Goal: Information Seeking & Learning: Learn about a topic

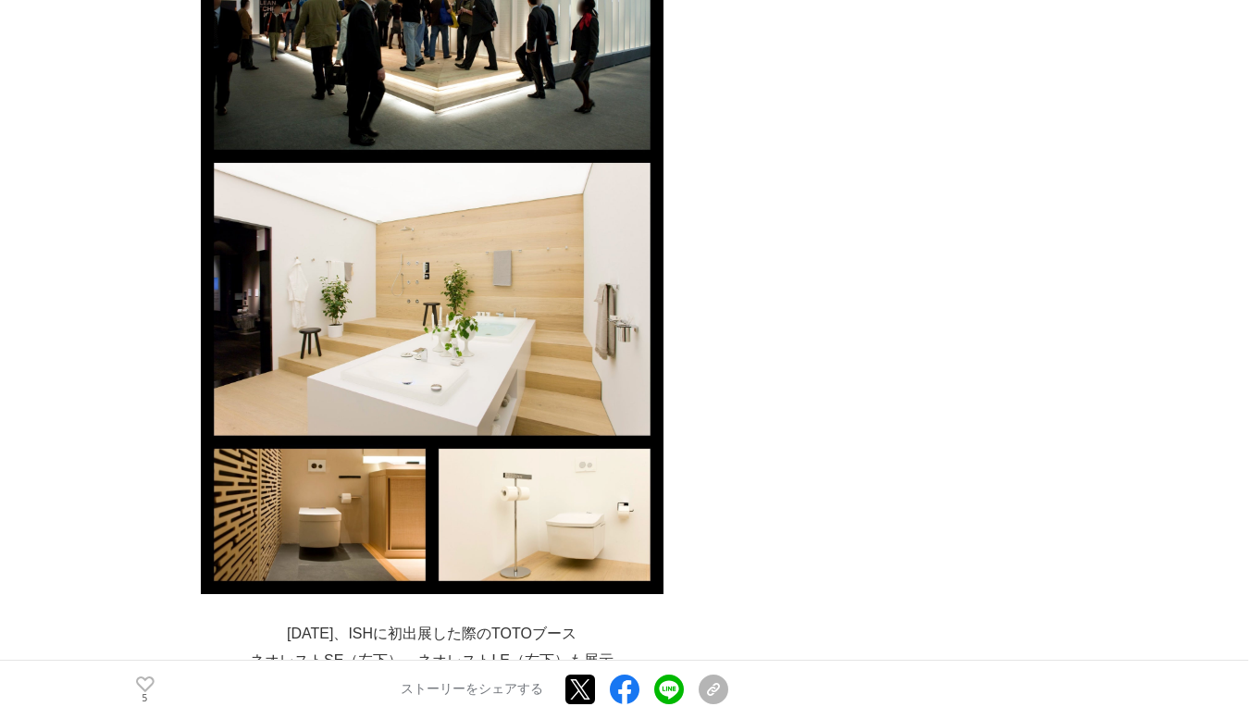
scroll to position [8360, 0]
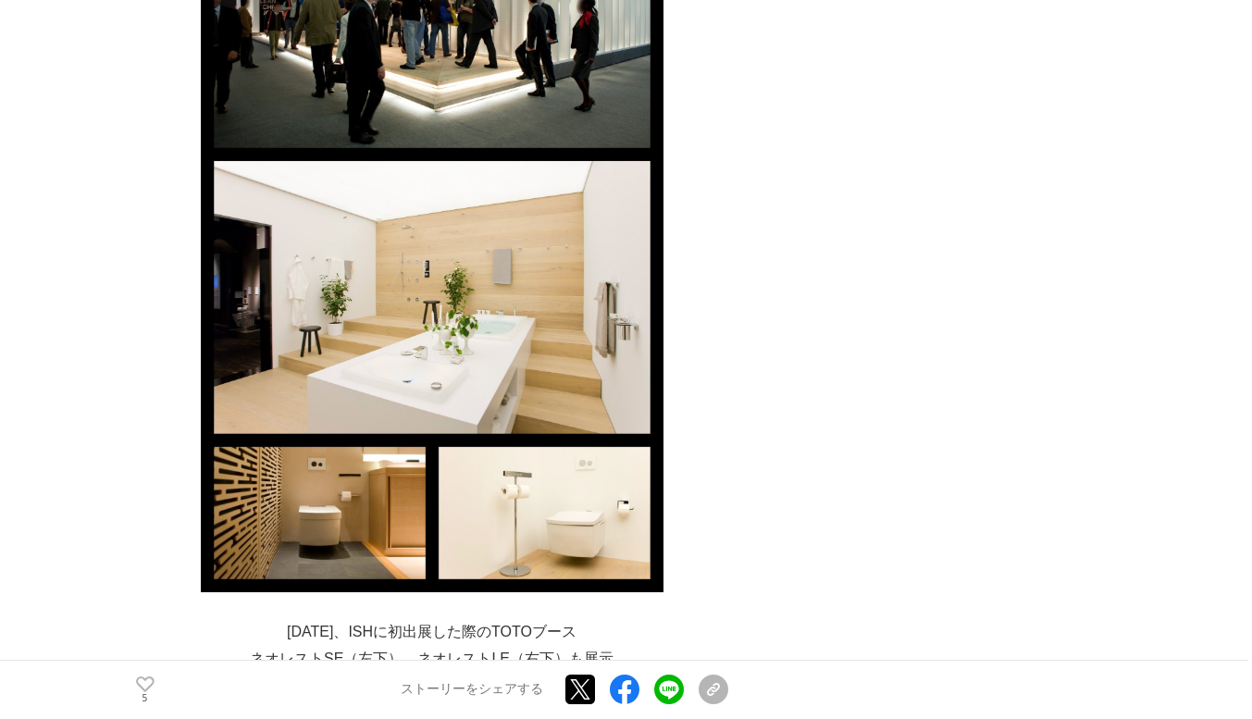
click at [556, 303] on img at bounding box center [432, 227] width 463 height 730
click at [564, 326] on img at bounding box center [432, 227] width 463 height 730
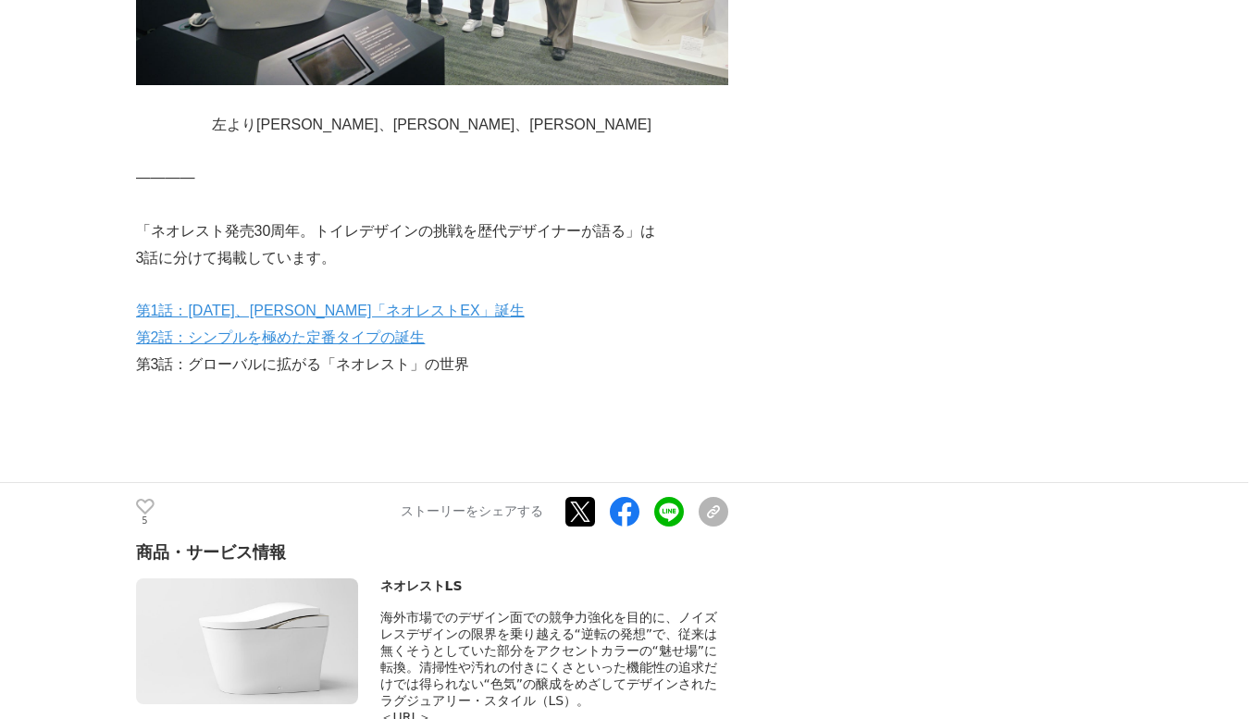
scroll to position [23450, 0]
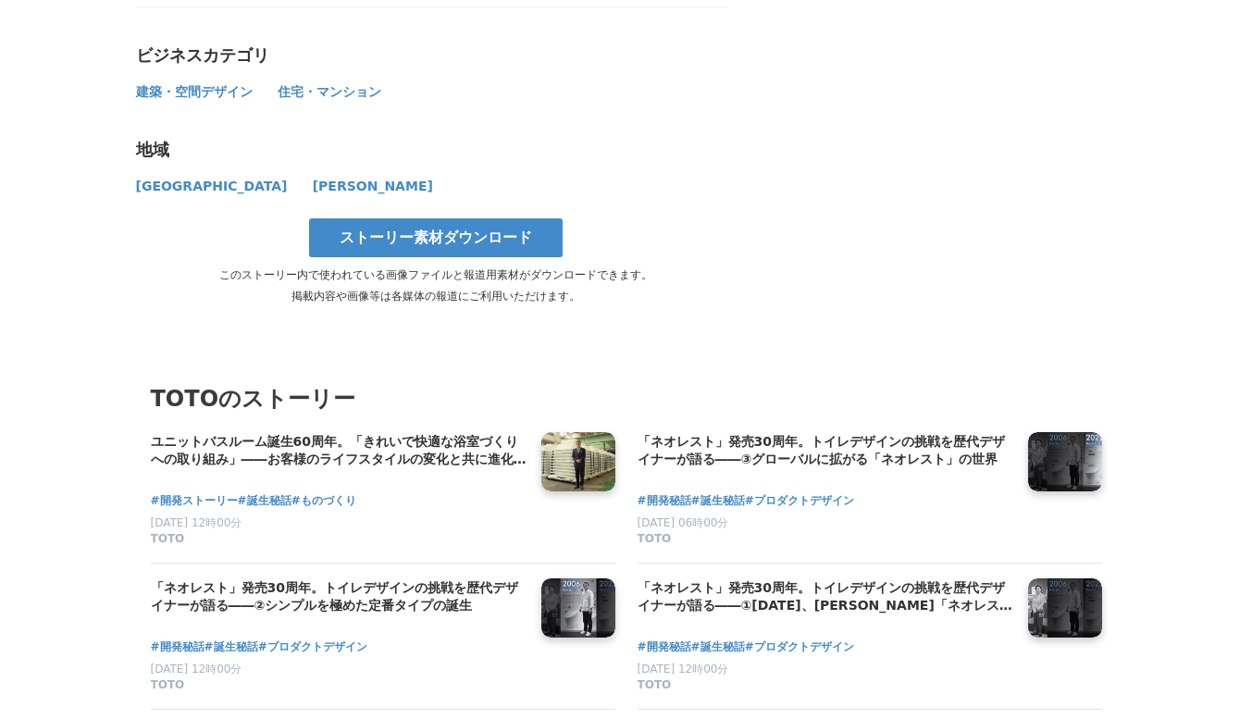
scroll to position [24685, 0]
